Goal: Navigation & Orientation: Find specific page/section

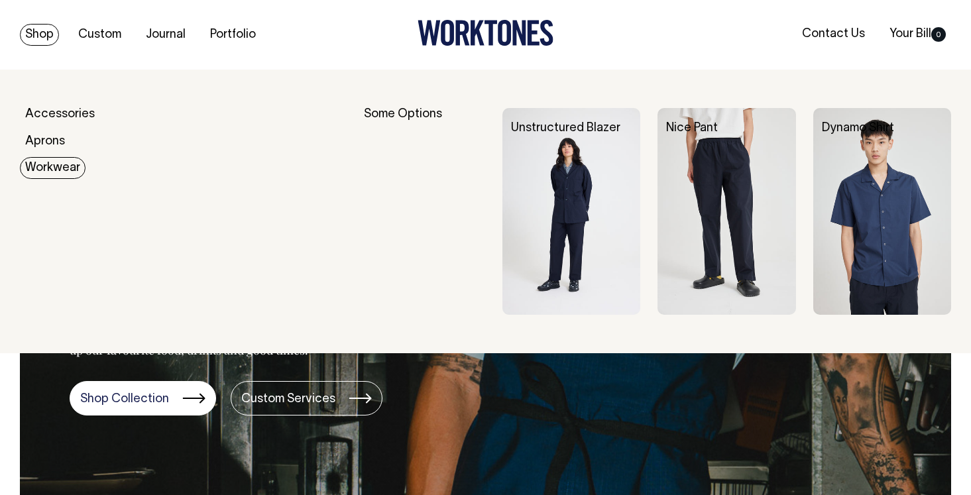
click at [46, 170] on link "Workwear" at bounding box center [53, 168] width 66 height 22
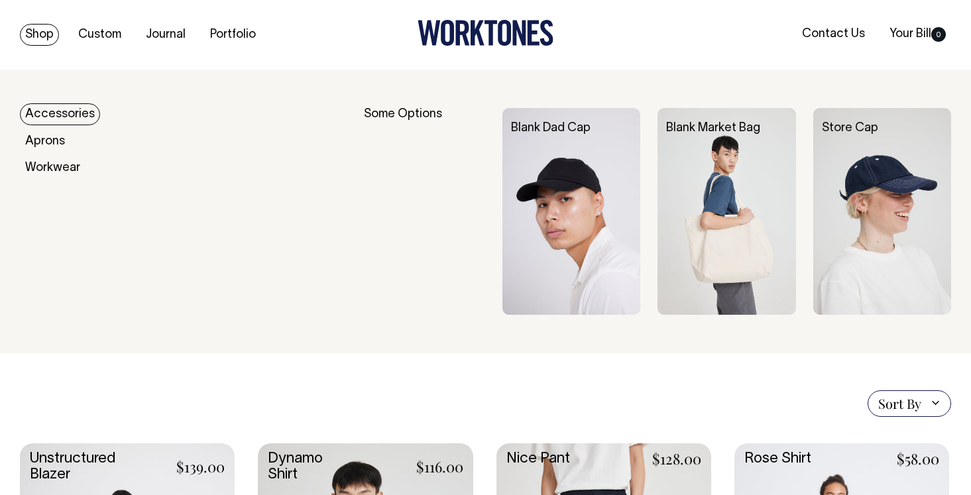
click at [40, 111] on link "Accessories" at bounding box center [60, 114] width 80 height 22
